Goal: Transaction & Acquisition: Subscribe to service/newsletter

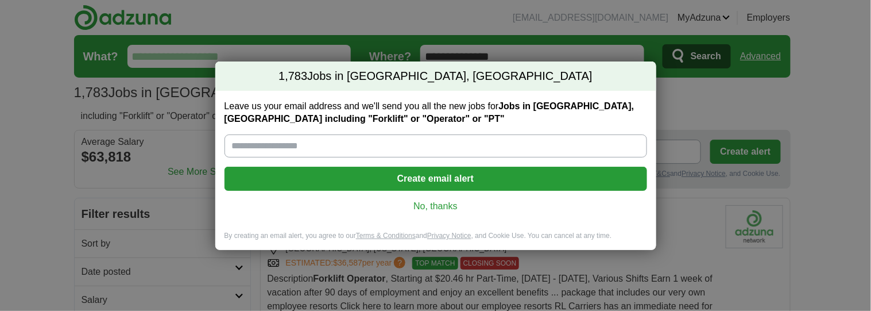
click at [331, 149] on input "Leave us your email address and we'll send you all the new jobs for Jobs in [GE…" at bounding box center [436, 145] width 423 height 23
type input "**********"
click at [463, 191] on button "Create email alert" at bounding box center [436, 179] width 423 height 24
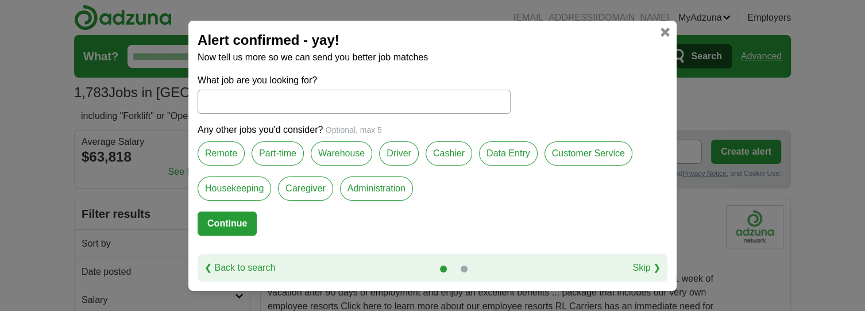
click at [245, 153] on label "Remote" at bounding box center [221, 153] width 47 height 24
click at [244, 235] on button "Continue" at bounding box center [227, 223] width 59 height 24
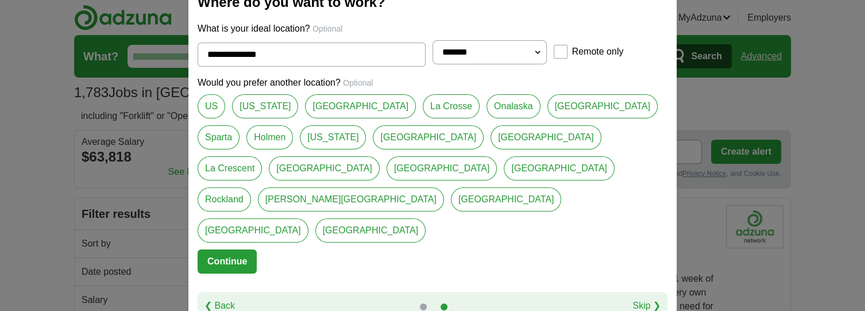
click at [239, 149] on link "Sparta" at bounding box center [219, 137] width 42 height 24
click at [262, 180] on link "La Crescent" at bounding box center [230, 168] width 64 height 24
click at [239, 149] on link "Sparta" at bounding box center [219, 137] width 42 height 24
type input "******"
click at [243, 268] on button "Continue" at bounding box center [227, 261] width 59 height 24
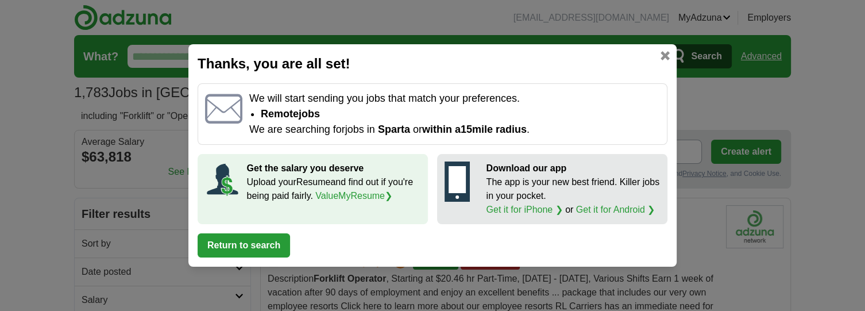
click at [251, 257] on button "Return to search" at bounding box center [244, 245] width 92 height 24
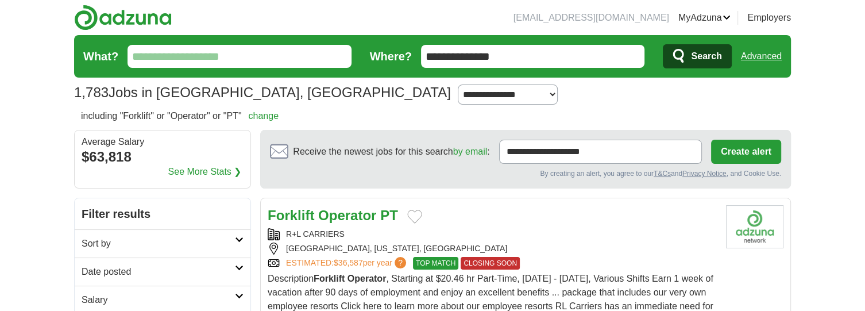
click at [667, 164] on input "**********" at bounding box center [600, 152] width 203 height 24
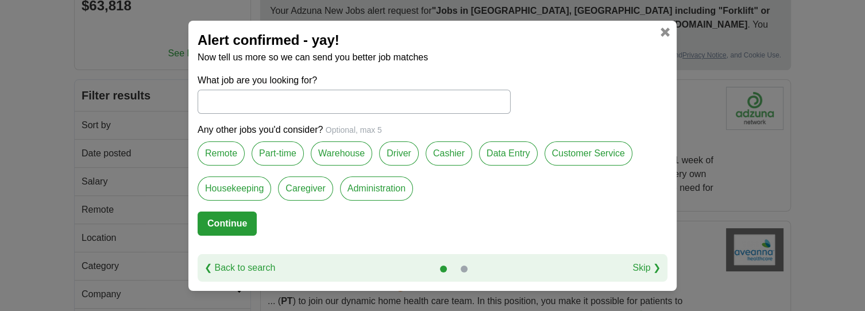
scroll to position [153, 0]
click at [229, 152] on label "Remote" at bounding box center [221, 153] width 47 height 24
click at [234, 225] on button "Continue" at bounding box center [227, 223] width 59 height 24
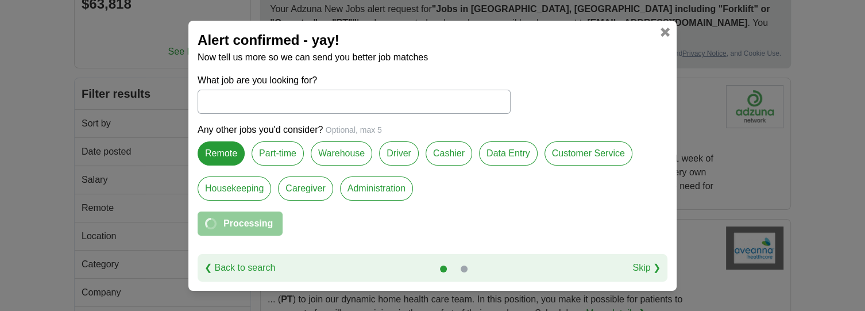
scroll to position [0, 0]
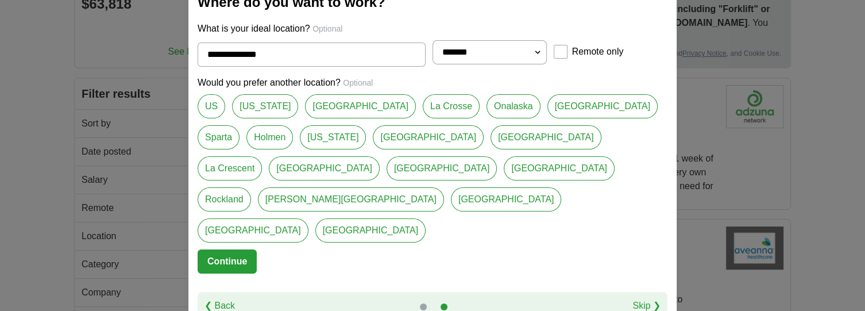
click at [239, 149] on link "Sparta" at bounding box center [219, 137] width 42 height 24
type input "******"
click at [225, 266] on button "Continue" at bounding box center [227, 261] width 59 height 24
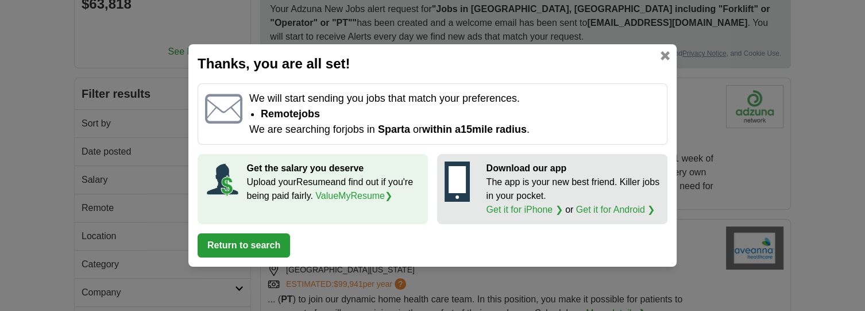
click at [230, 257] on button "Return to search" at bounding box center [244, 245] width 92 height 24
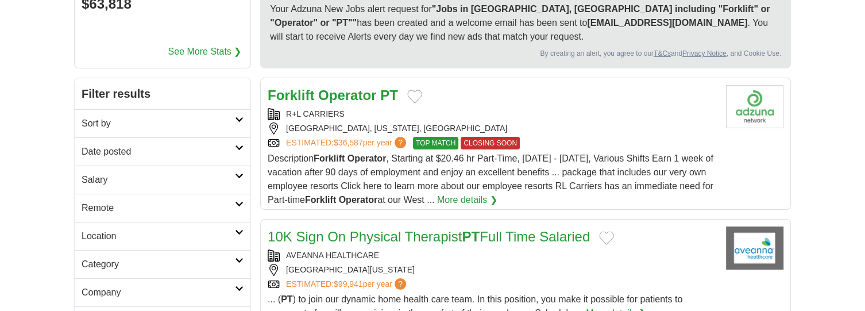
click at [458, 149] on span "TOP MATCH" at bounding box center [435, 143] width 45 height 13
